Goal: Complete application form

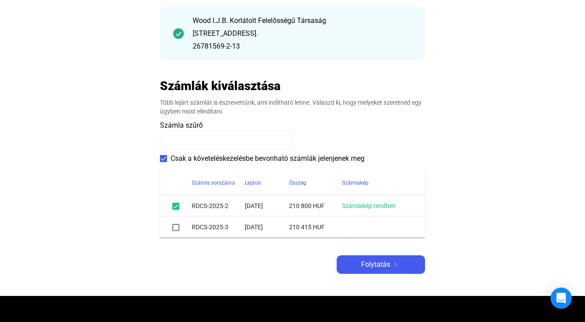
scroll to position [114, 0]
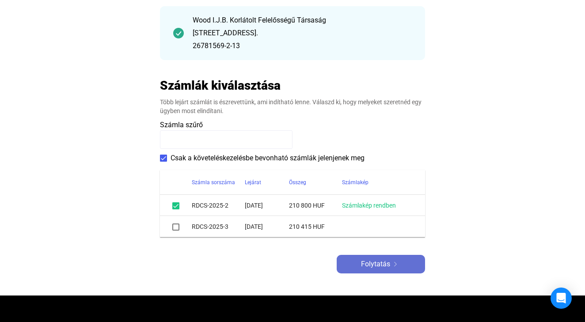
click at [392, 267] on div "Folytatás" at bounding box center [380, 264] width 83 height 11
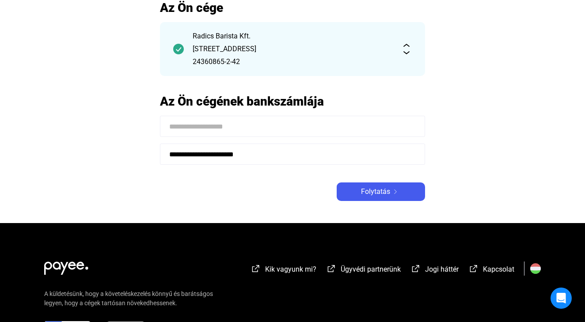
scroll to position [60, 0]
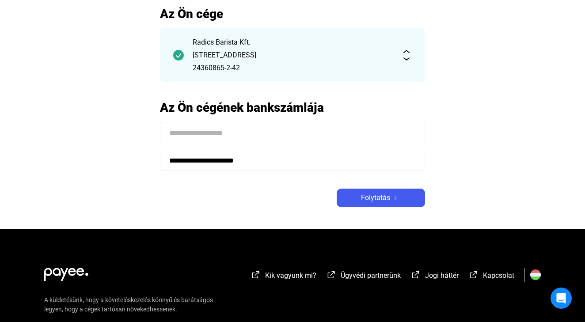
click at [206, 133] on input at bounding box center [292, 132] width 265 height 21
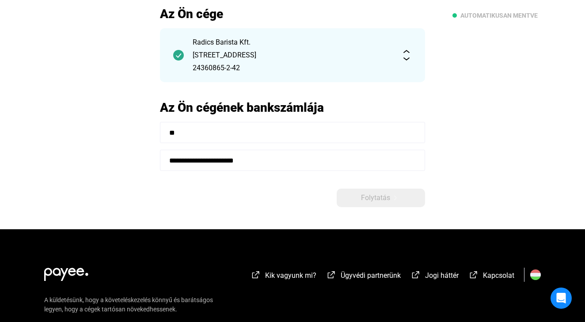
type input "*"
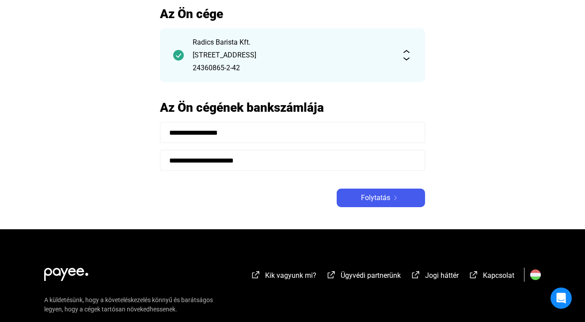
type input "**********"
click at [324, 161] on input "**********" at bounding box center [292, 160] width 265 height 21
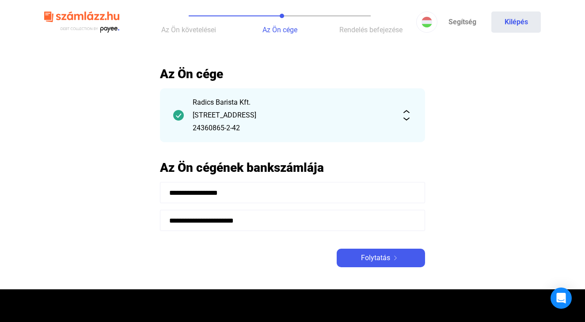
scroll to position [0, 0]
click at [381, 258] on span "Folytatás" at bounding box center [375, 258] width 29 height 11
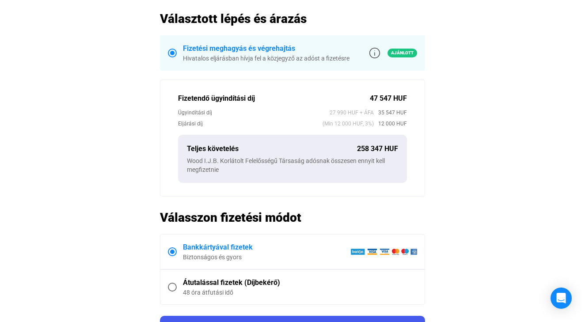
scroll to position [240, 0]
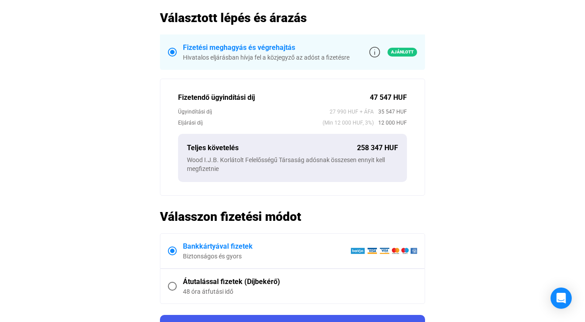
click at [323, 181] on div "Teljes követelés 258 347 HUF Wood I.J.B. Korlátolt Felelősségű Társaság adósnak…" at bounding box center [292, 158] width 229 height 48
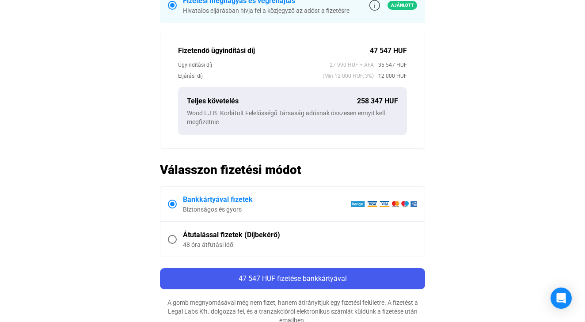
scroll to position [288, 0]
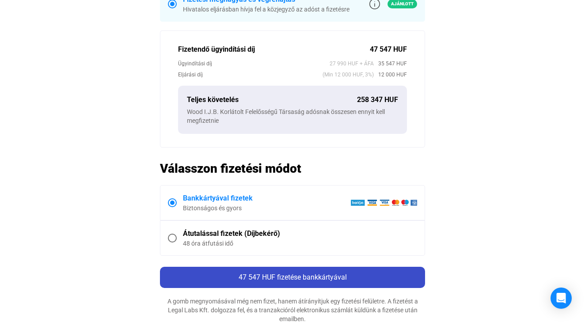
click at [311, 274] on span "47 547 HUF fizetése bankkártyával" at bounding box center [292, 277] width 108 height 8
